Goal: Task Accomplishment & Management: Use online tool/utility

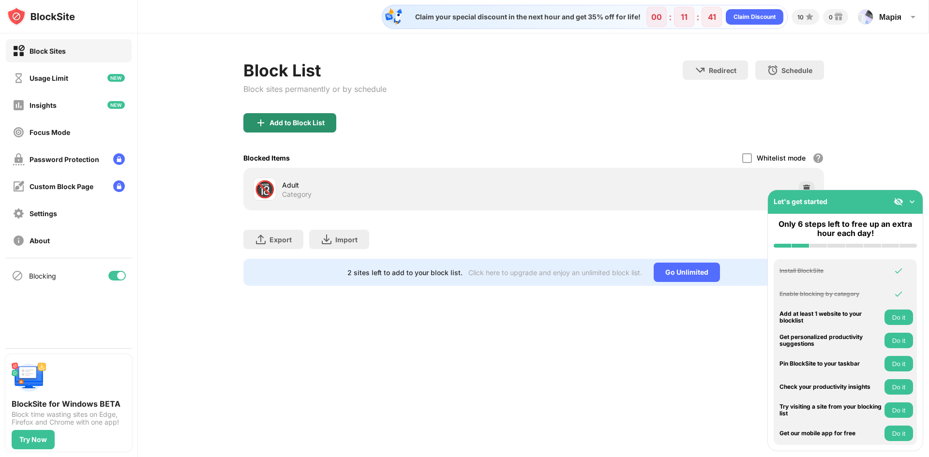
click at [308, 123] on div "Add to Block List" at bounding box center [296, 123] width 55 height 8
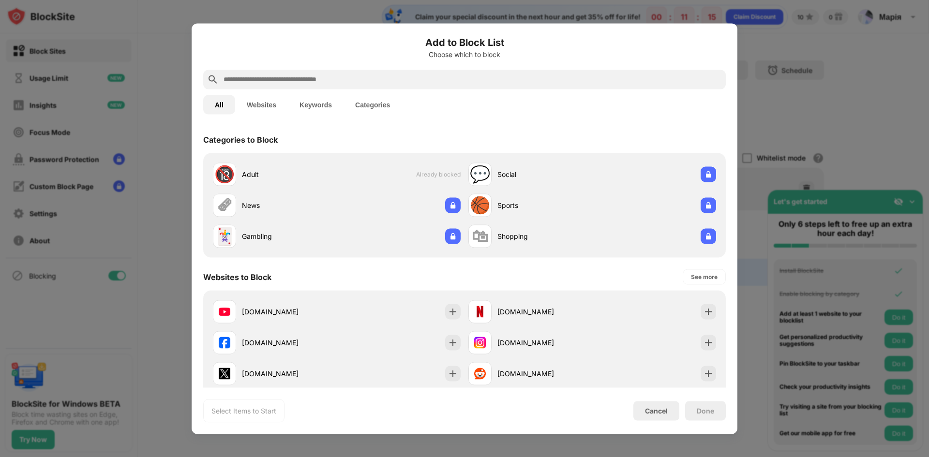
click at [368, 74] on input "text" at bounding box center [471, 80] width 499 height 12
paste input "**********"
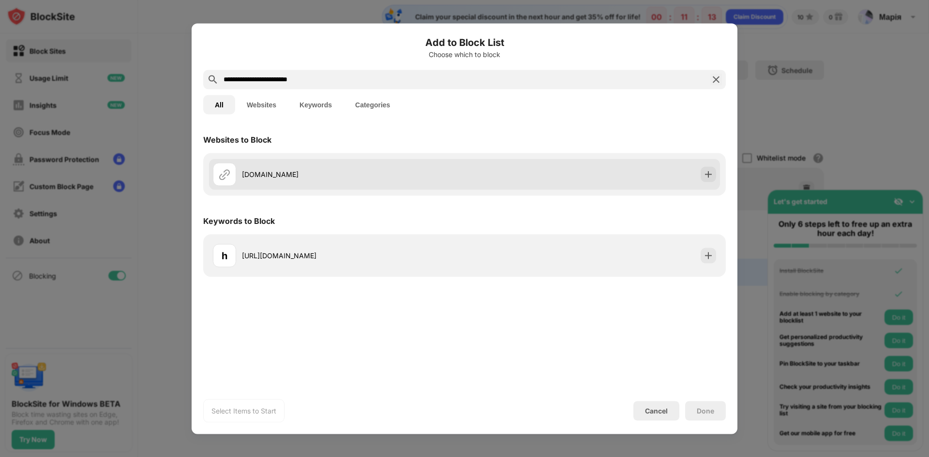
type input "**********"
click at [423, 170] on div "crazygames.com" at bounding box center [353, 174] width 222 height 10
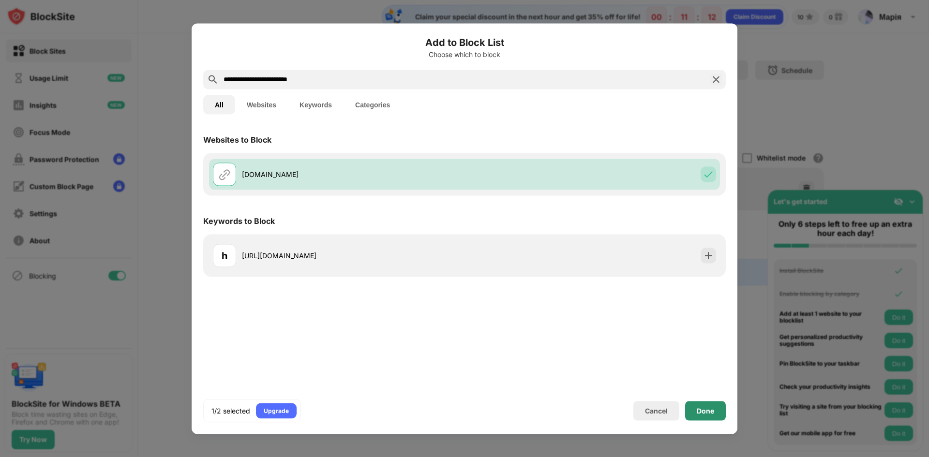
click at [709, 404] on div "Done" at bounding box center [705, 410] width 41 height 19
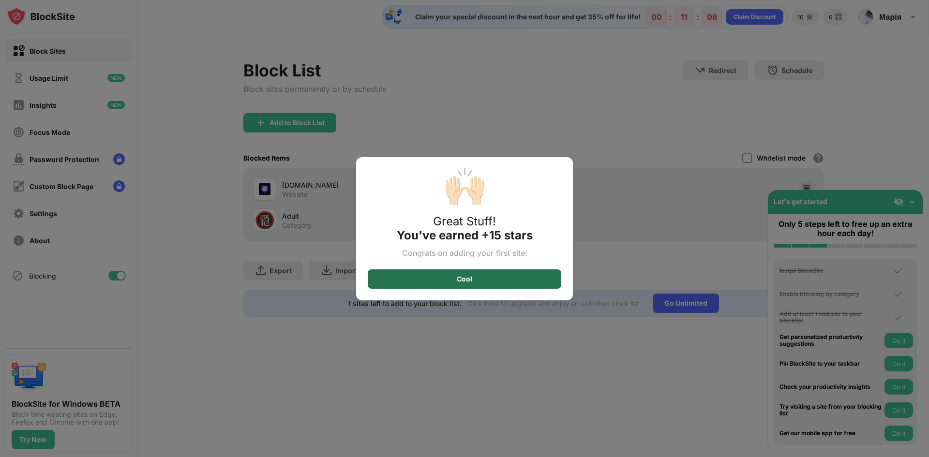
click at [461, 281] on div "Cool" at bounding box center [464, 279] width 15 height 8
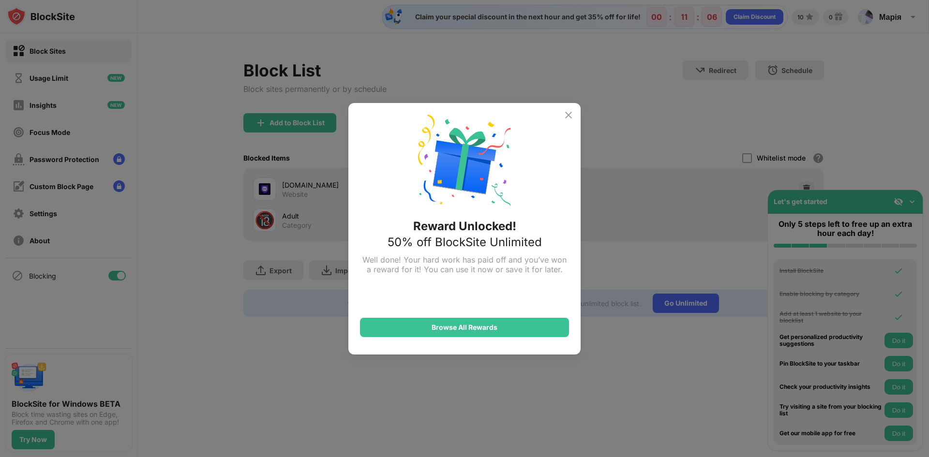
click at [564, 117] on img at bounding box center [568, 115] width 12 height 12
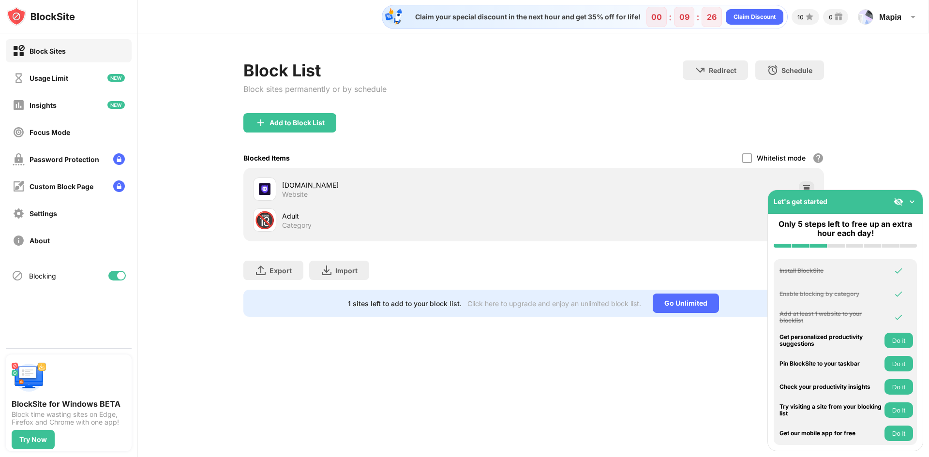
click at [661, 225] on div "🔞 Adult Category" at bounding box center [533, 220] width 569 height 31
click at [913, 203] on img at bounding box center [912, 202] width 10 height 10
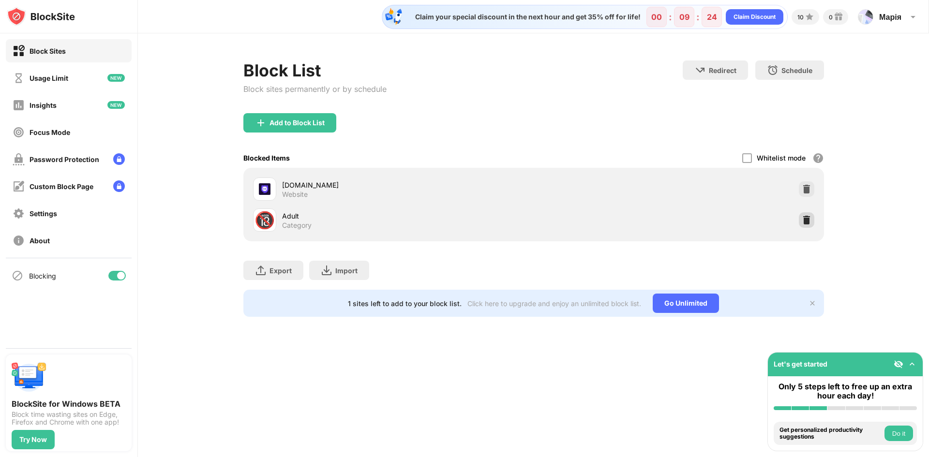
click at [809, 221] on img at bounding box center [806, 220] width 10 height 10
